Goal: Task Accomplishment & Management: Use online tool/utility

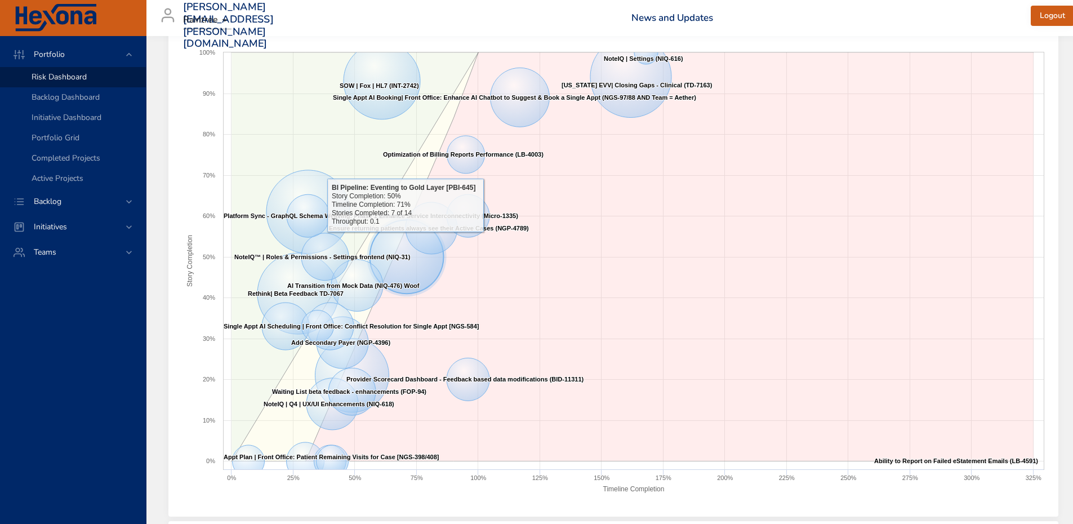
scroll to position [49, 1]
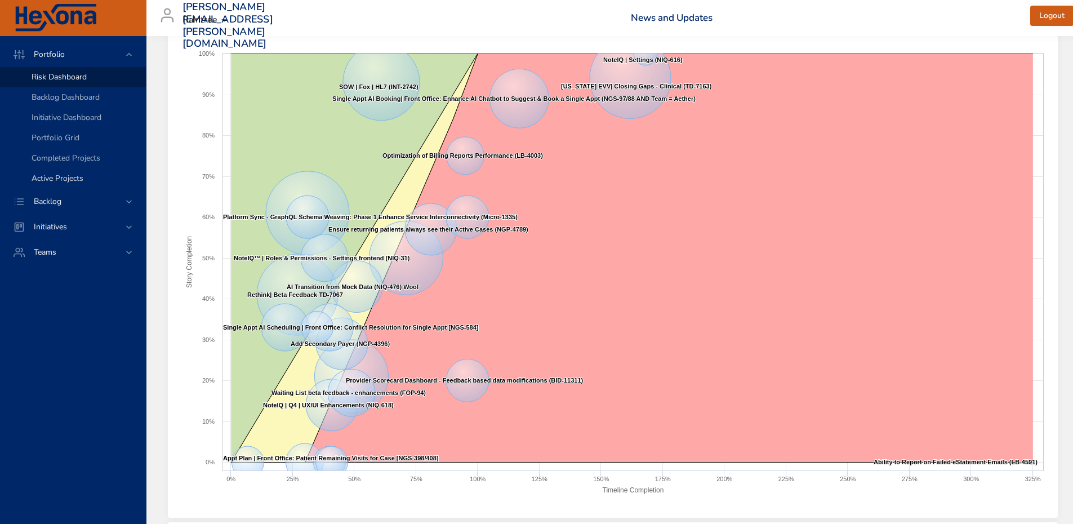
click at [77, 185] on link "Active Projects" at bounding box center [73, 178] width 146 height 20
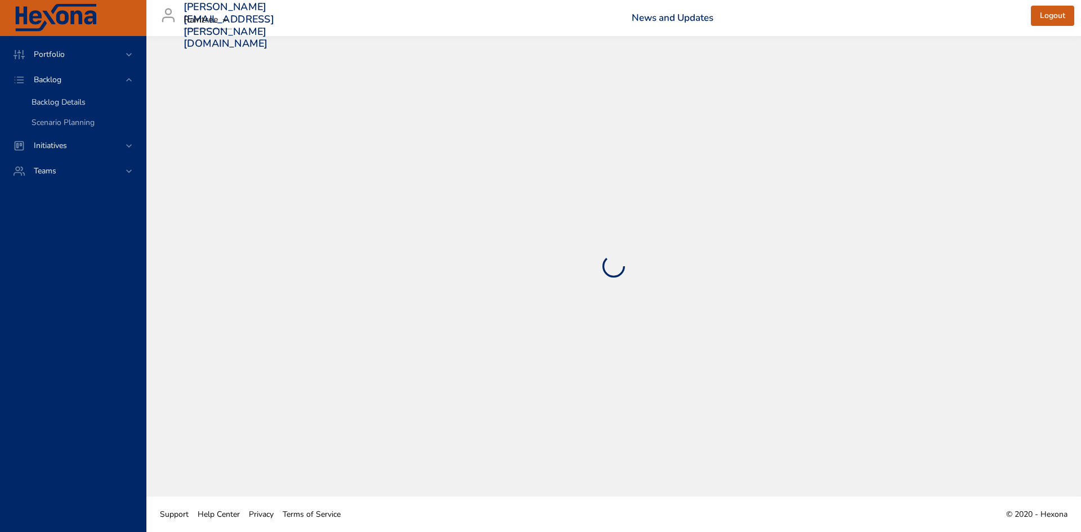
click at [82, 104] on span "Backlog Details" at bounding box center [59, 102] width 54 height 11
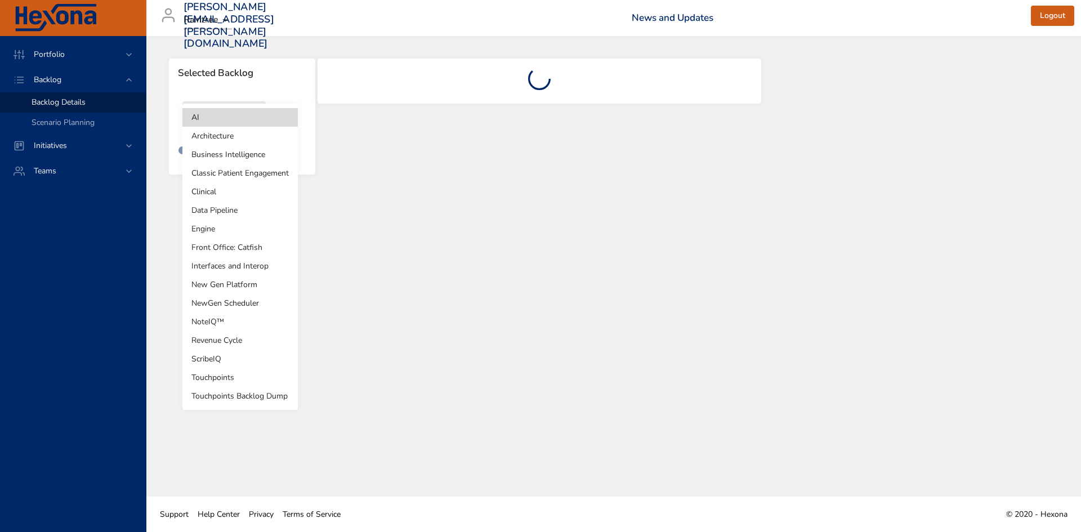
click at [224, 129] on body "Portfolio Backlog Backlog Details Scenario Planning Initiatives Teams [PERSON_N…" at bounding box center [540, 266] width 1081 height 532
click at [239, 248] on li "Front Office: Catfish" at bounding box center [239, 247] width 115 height 19
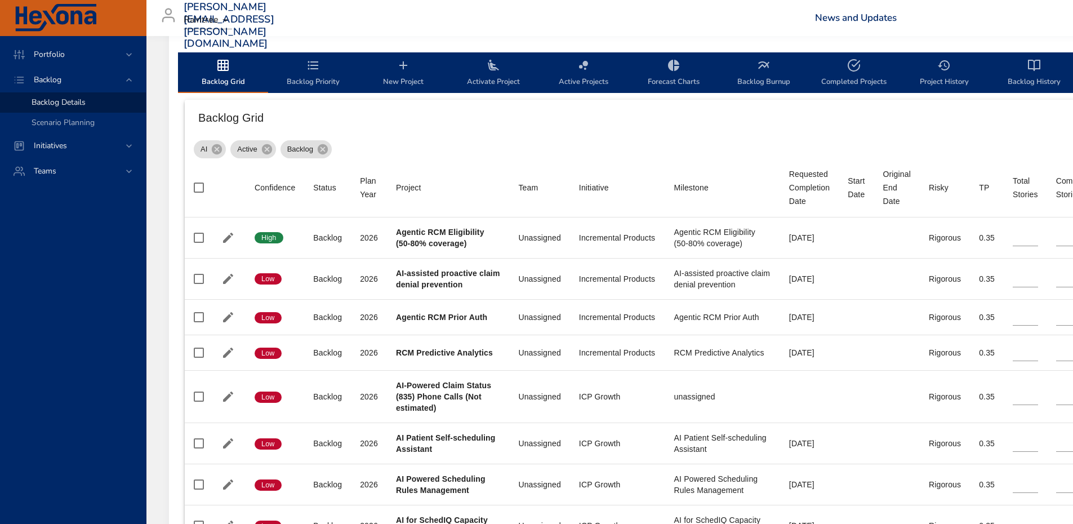
type input "*"
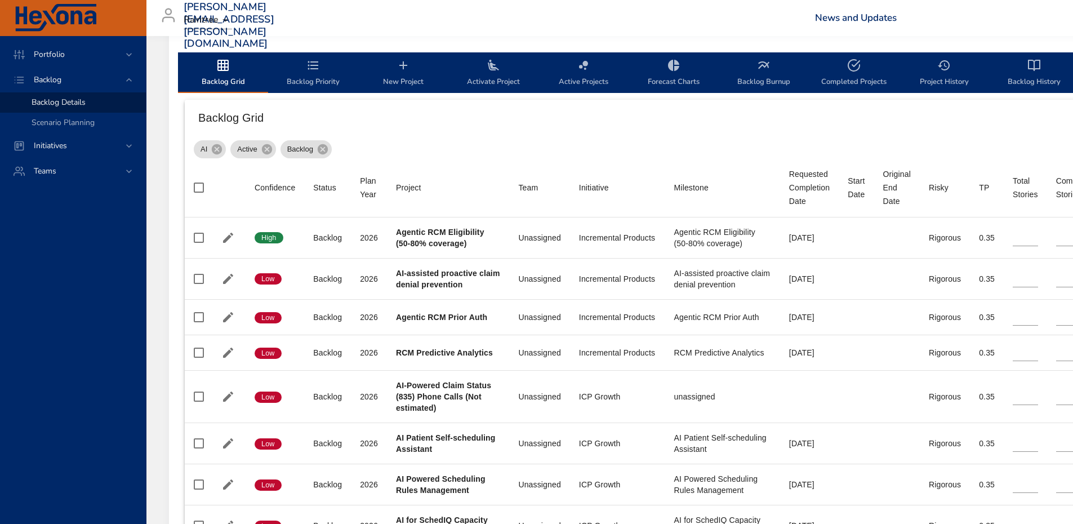
type input "*"
type input "**"
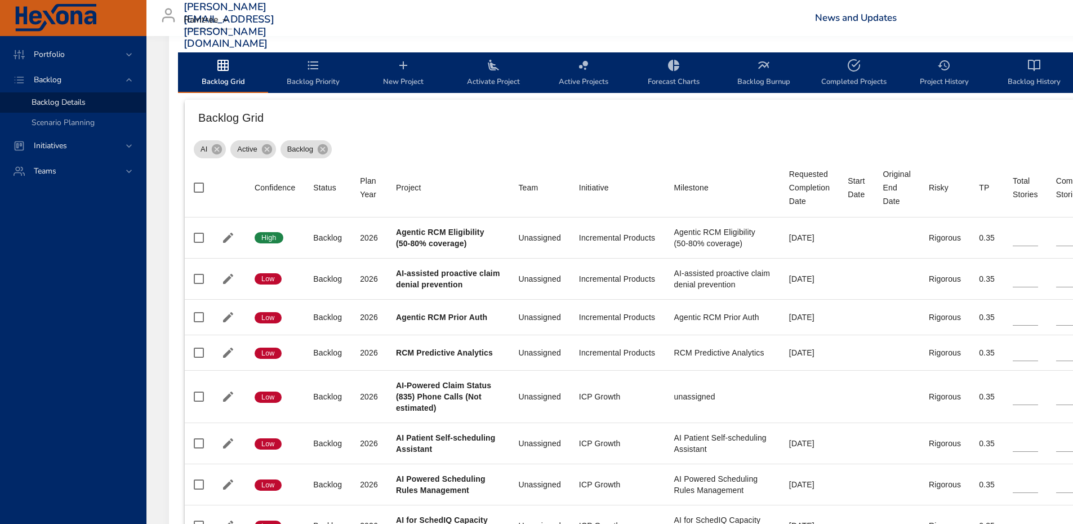
type input "*"
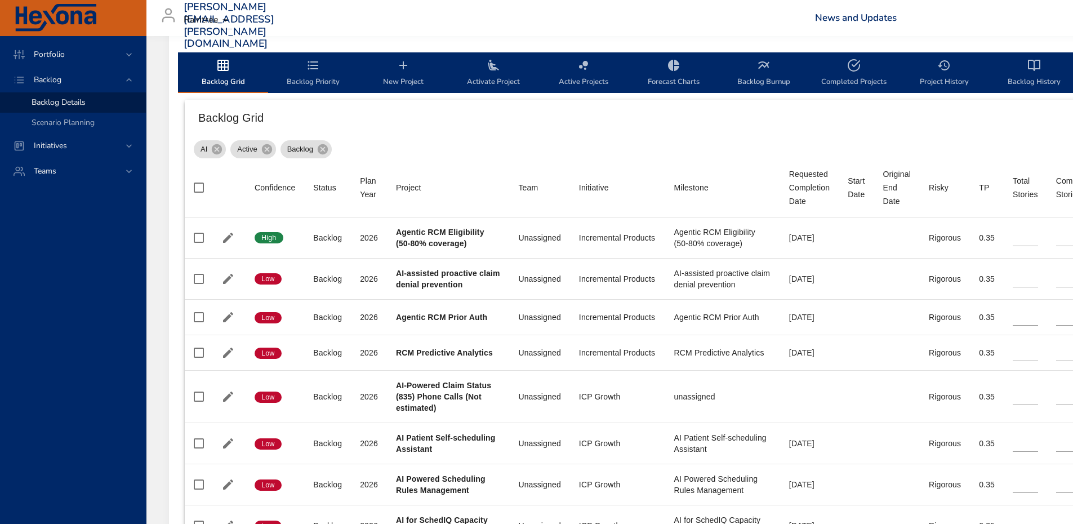
type input "*"
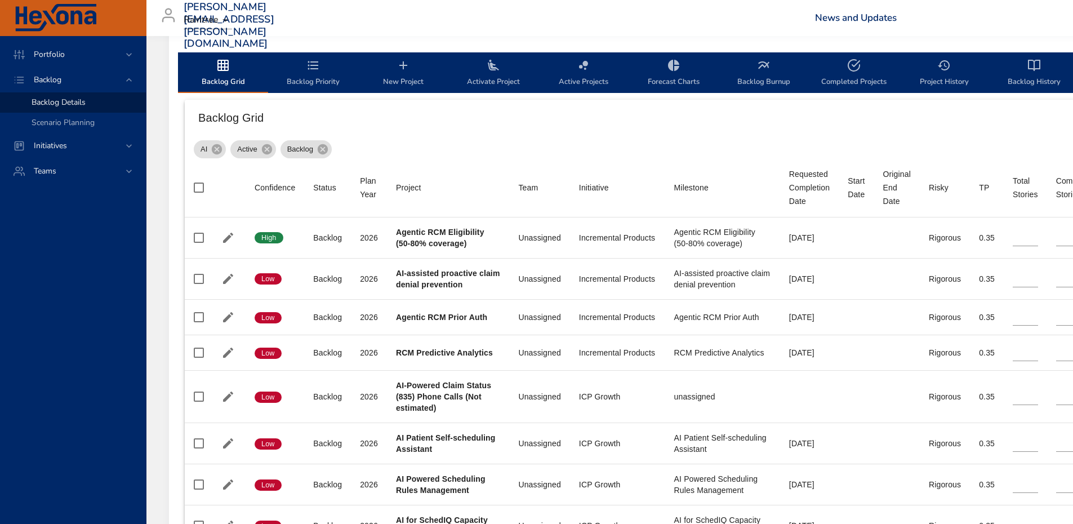
type input "*"
type input "**"
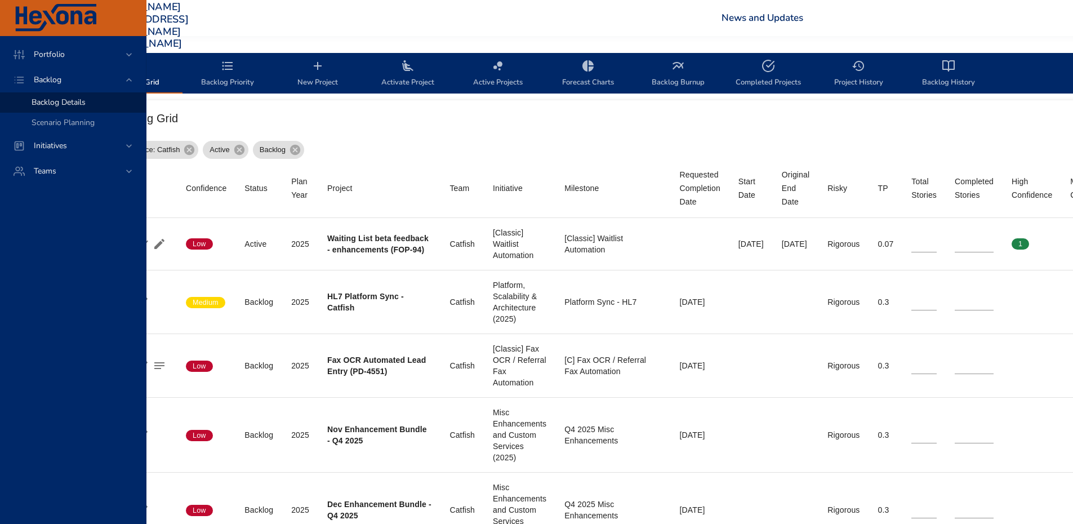
scroll to position [337, 89]
